Goal: Go to known website: Go to known website

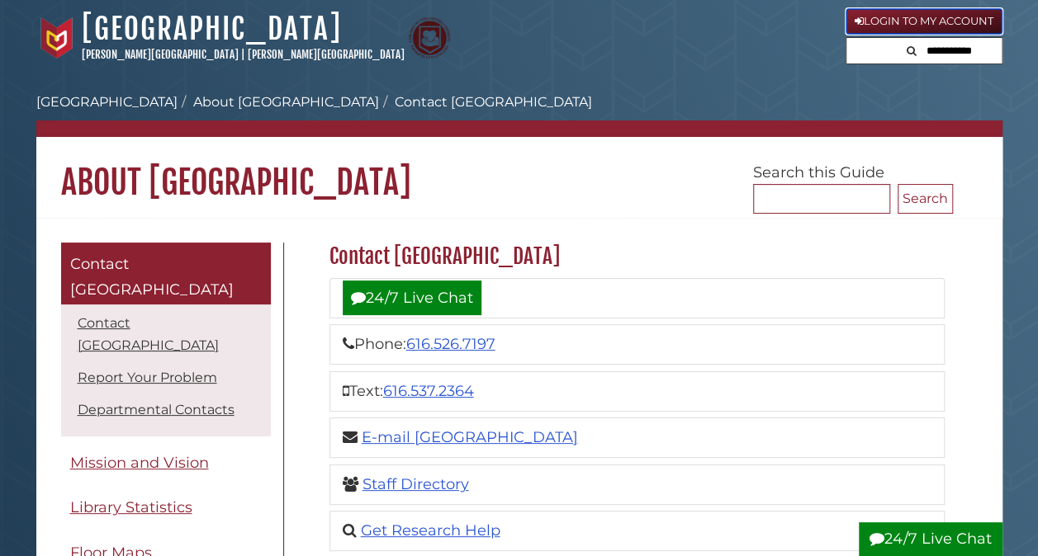
click at [916, 23] on link "Login to My Account" at bounding box center [923, 21] width 157 height 26
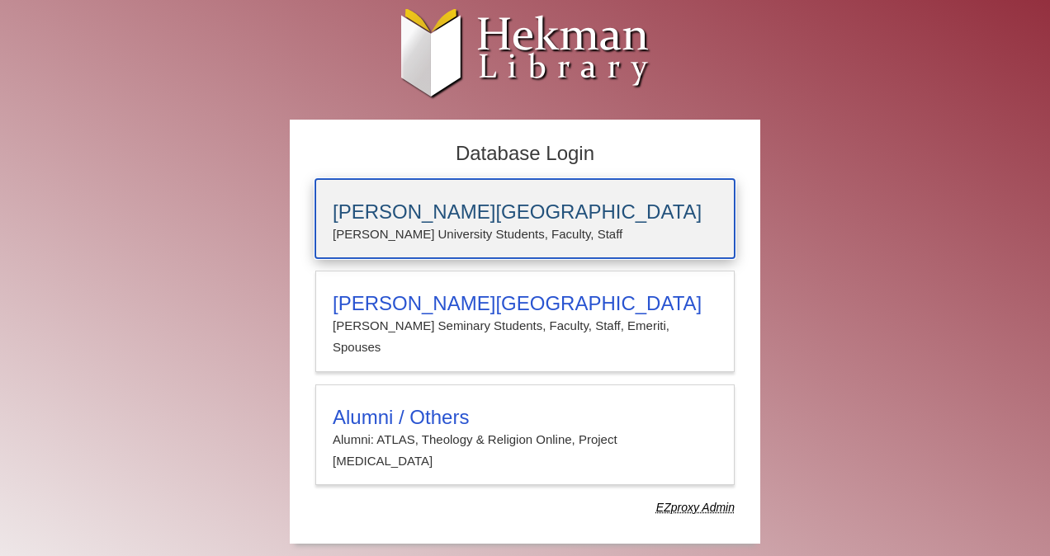
click at [415, 221] on h3 "[PERSON_NAME][GEOGRAPHIC_DATA]" at bounding box center [525, 212] width 385 height 23
click at [429, 206] on h3 "[PERSON_NAME][GEOGRAPHIC_DATA]" at bounding box center [525, 212] width 385 height 23
